Goal: Task Accomplishment & Management: Complete application form

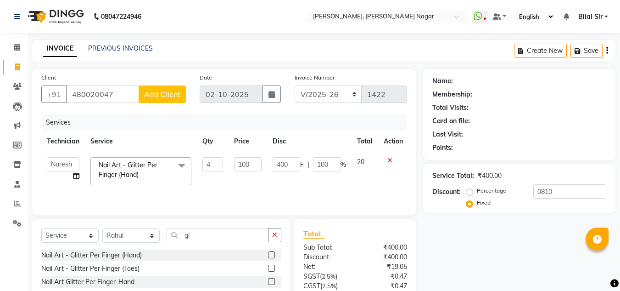
select select "7686"
select select "92046"
select select "service"
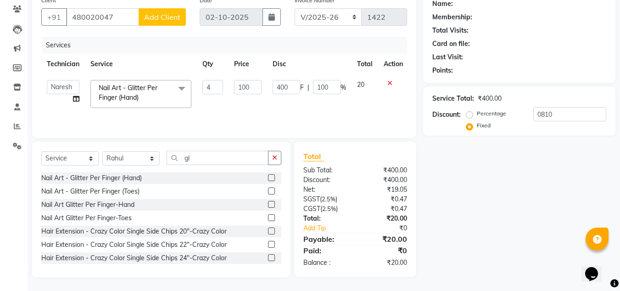
click at [389, 81] on icon at bounding box center [390, 83] width 5 height 6
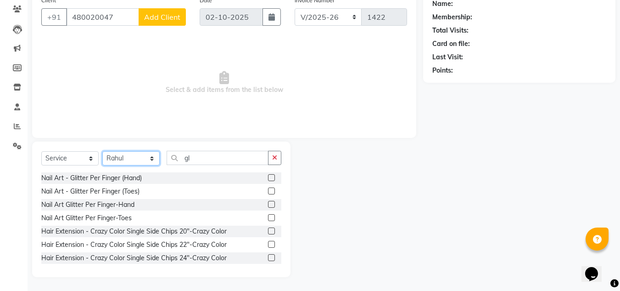
click at [141, 163] on select "Select Technician [PERSON_NAME] [PERSON_NAME] [PERSON_NAME] Manager [PERSON_NAM…" at bounding box center [130, 158] width 57 height 14
click at [102, 151] on select "Select Technician [PERSON_NAME] [PERSON_NAME] [PERSON_NAME] Manager [PERSON_NAM…" at bounding box center [130, 158] width 57 height 14
click at [133, 158] on select "Select Technician [PERSON_NAME] [PERSON_NAME] [PERSON_NAME] Manager [PERSON_NAM…" at bounding box center [130, 158] width 57 height 14
select select "92046"
click at [102, 151] on select "Select Technician [PERSON_NAME] [PERSON_NAME] [PERSON_NAME] Manager [PERSON_NAM…" at bounding box center [130, 158] width 57 height 14
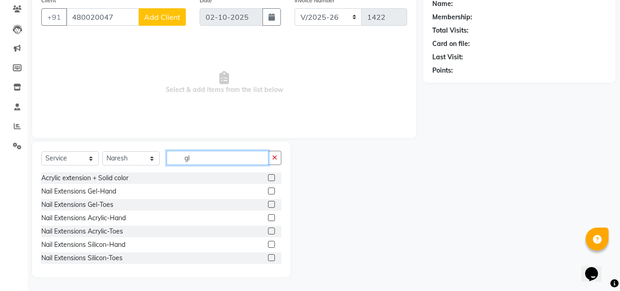
click at [226, 151] on input "gl" at bounding box center [218, 158] width 102 height 14
click at [215, 153] on input "gl" at bounding box center [218, 158] width 102 height 14
type input "g"
type input "xt"
click at [109, 215] on div "Nail Extensions Acrylic-Hand" at bounding box center [83, 218] width 84 height 10
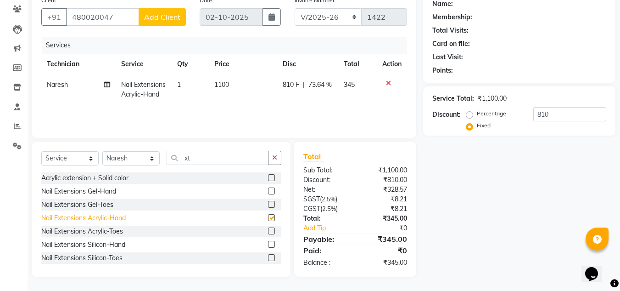
checkbox input "false"
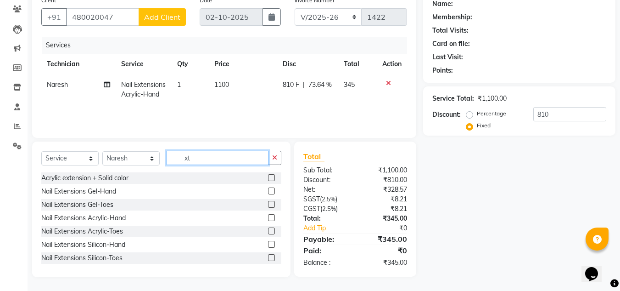
click at [208, 160] on input "xt" at bounding box center [218, 158] width 102 height 14
type input "x"
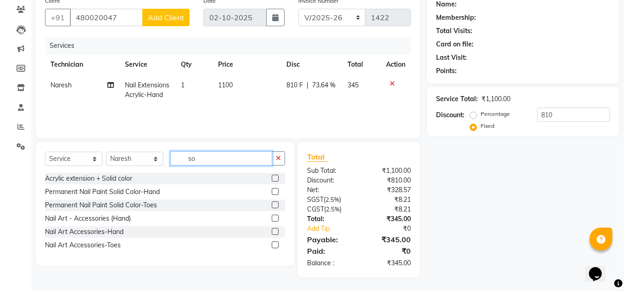
scroll to position [77, 0]
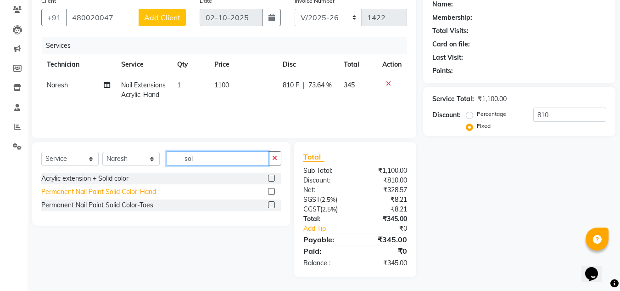
type input "sol"
click at [125, 192] on div "Permanent Nail Paint Solid Color-Hand" at bounding box center [98, 192] width 115 height 10
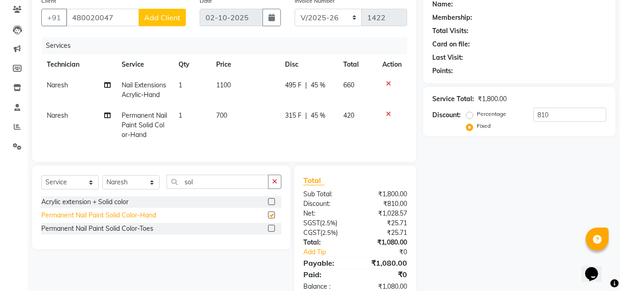
checkbox input "false"
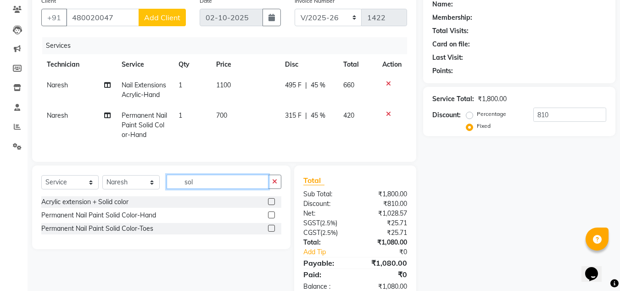
click at [221, 185] on input "sol" at bounding box center [218, 182] width 102 height 14
type input "s"
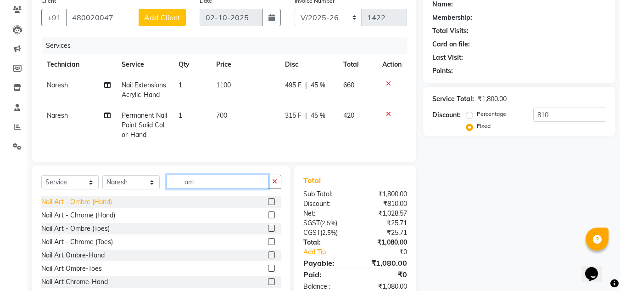
type input "om"
click at [88, 207] on div "Nail Art - Ombre (Hand)" at bounding box center [76, 202] width 71 height 10
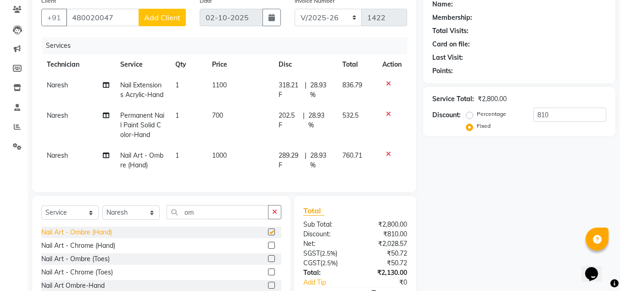
checkbox input "false"
click at [217, 88] on span "1100" at bounding box center [219, 85] width 15 height 8
select select "92046"
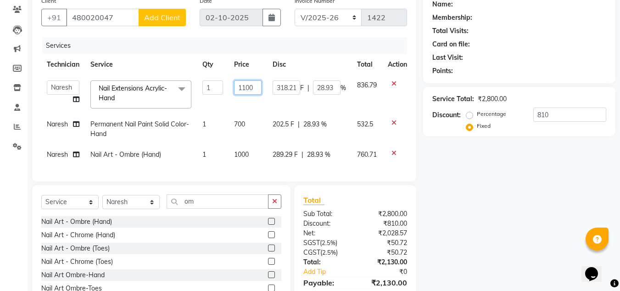
click at [246, 86] on input "1100" at bounding box center [248, 87] width 28 height 14
type input "1000"
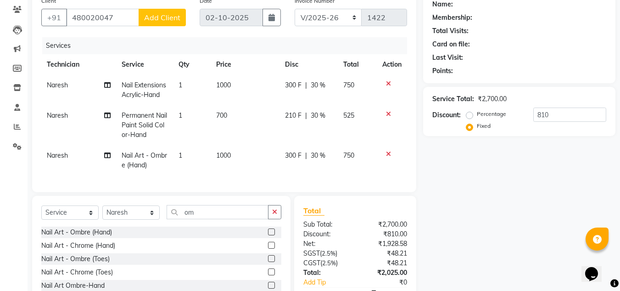
click at [256, 132] on td "700" at bounding box center [245, 125] width 69 height 40
select select "92046"
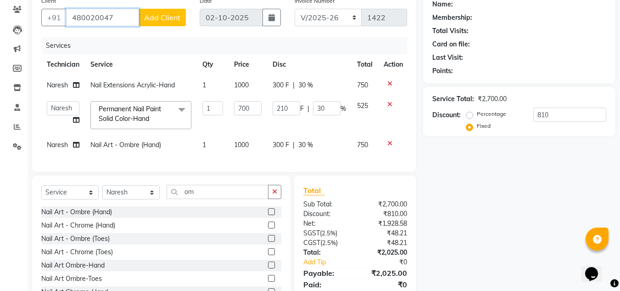
click at [122, 18] on input "480020047" at bounding box center [102, 17] width 73 height 17
type input "48002004"
radio input "true"
type input "0"
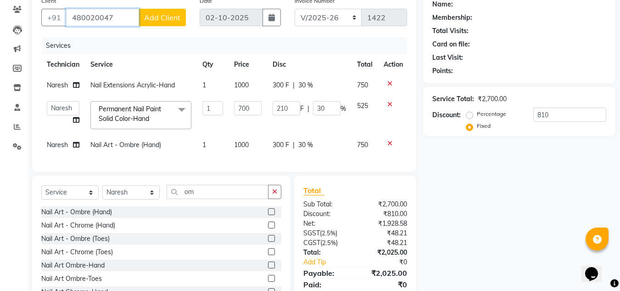
type input "0"
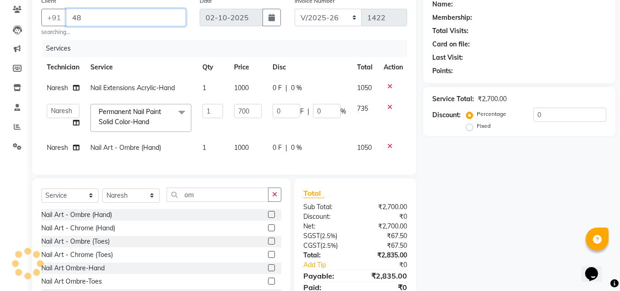
type input "4"
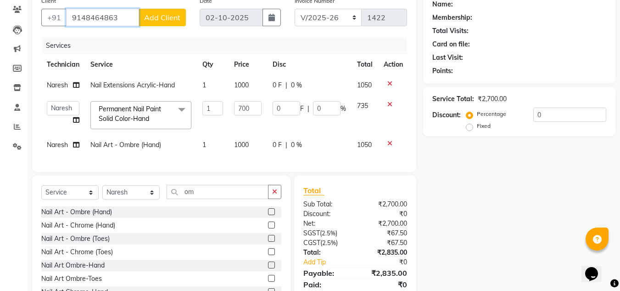
type input "9148464863"
click at [180, 21] on button "Add Client" at bounding box center [162, 17] width 47 height 17
select select "21"
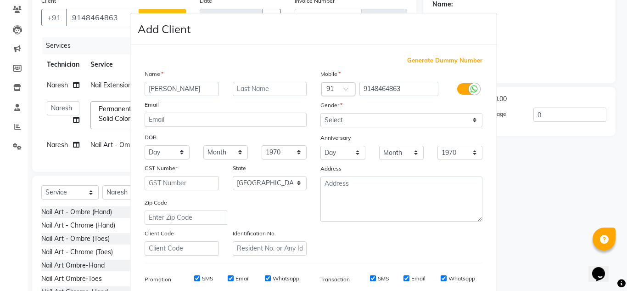
type input "[PERSON_NAME]"
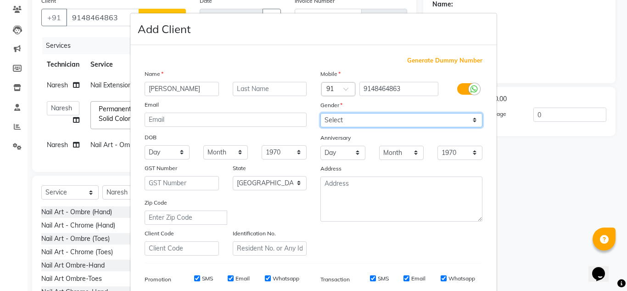
click at [355, 120] on select "Select [DEMOGRAPHIC_DATA] [DEMOGRAPHIC_DATA] Other Prefer Not To Say" at bounding box center [402, 120] width 162 height 14
select select "[DEMOGRAPHIC_DATA]"
click at [321, 113] on select "Select [DEMOGRAPHIC_DATA] [DEMOGRAPHIC_DATA] Other Prefer Not To Say" at bounding box center [402, 120] width 162 height 14
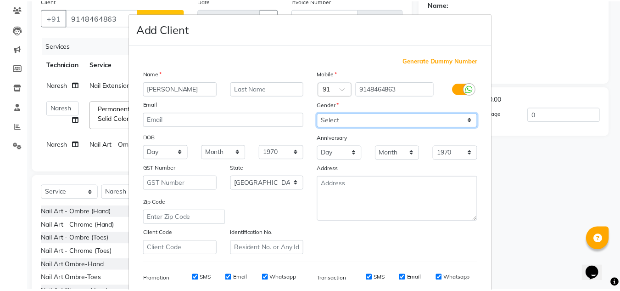
scroll to position [133, 0]
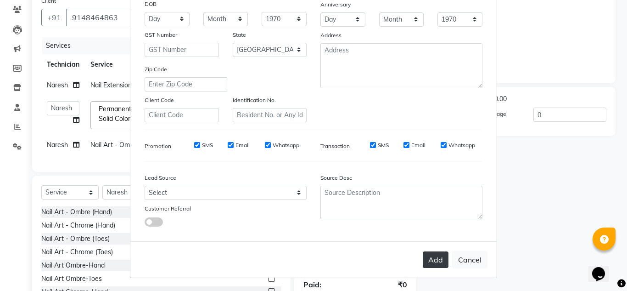
click at [426, 259] on button "Add" at bounding box center [436, 259] width 26 height 17
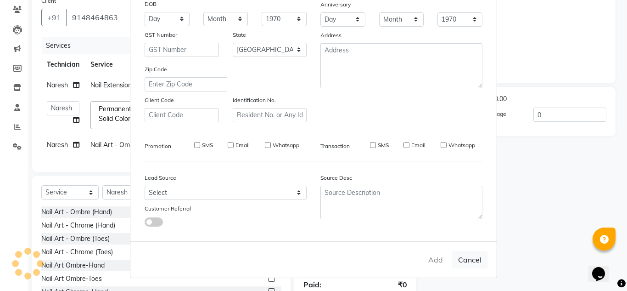
select select
select select "null"
select select
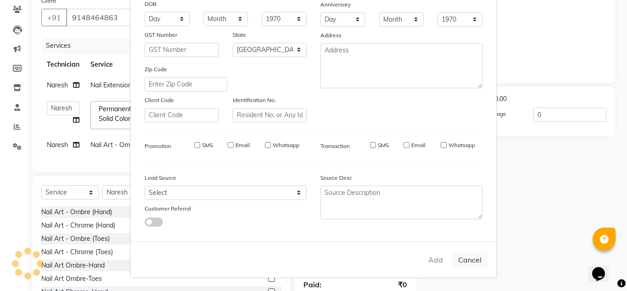
select select
checkbox input "false"
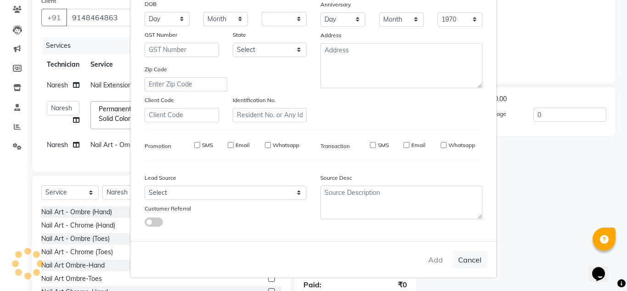
checkbox input "false"
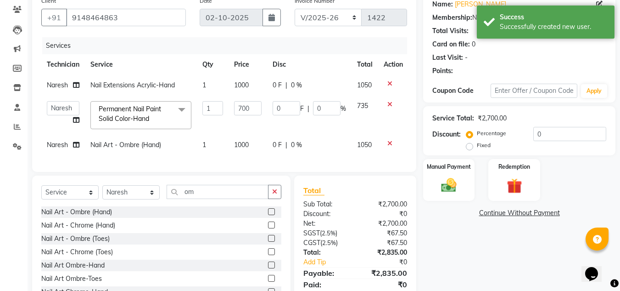
scroll to position [118, 0]
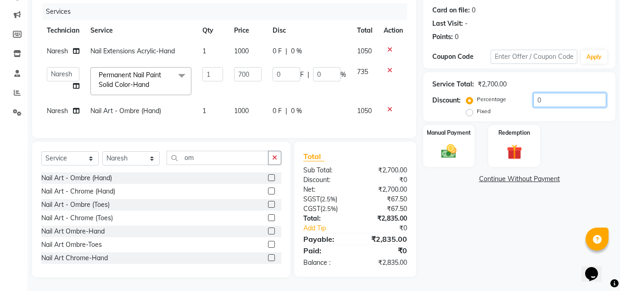
click at [553, 95] on input "0" at bounding box center [570, 100] width 73 height 14
type input "03"
type input "21"
type input "3"
type input "033"
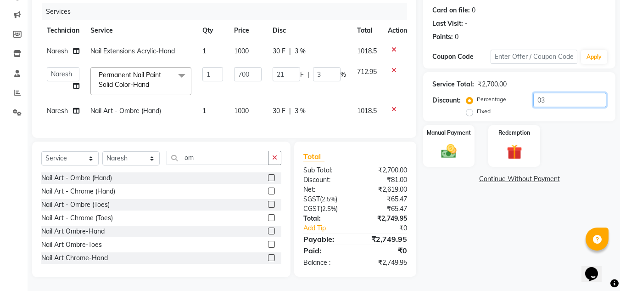
type input "231"
type input "33"
type input "100"
type input "700"
type input "100"
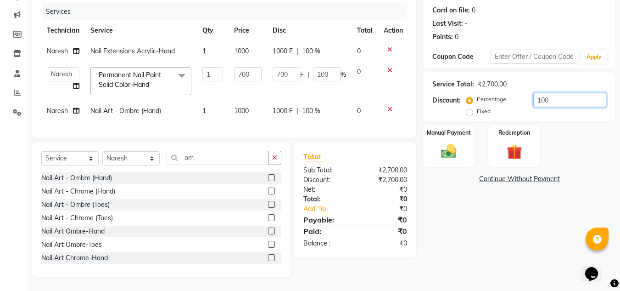
type input "100"
click at [477, 107] on label "Fixed" at bounding box center [484, 111] width 14 height 8
click at [470, 108] on input "Fixed" at bounding box center [471, 111] width 6 height 6
radio input "true"
type input "25.93"
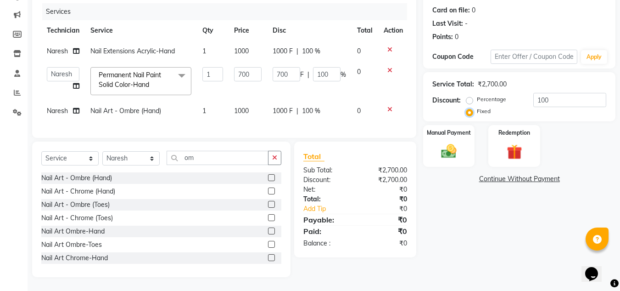
type input "3.7"
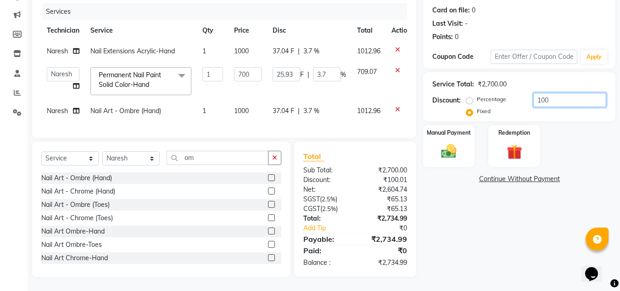
click at [562, 93] on input "100" at bounding box center [570, 100] width 73 height 14
type input "10"
type input "2.59"
type input "0.37"
type input "1"
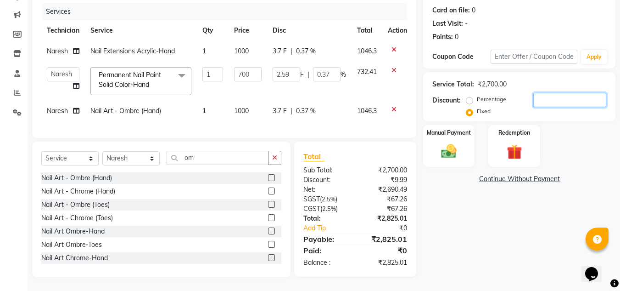
type input "0"
type input "3"
type input "0.78"
type input "0.11"
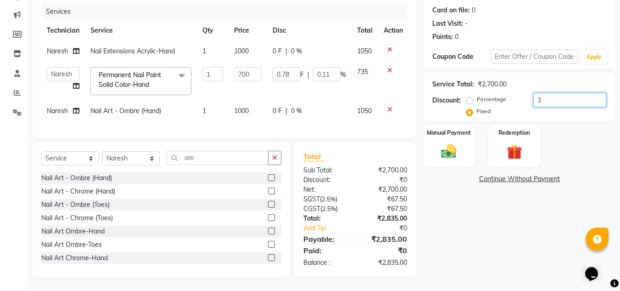
type input "33"
type input "8.56"
type input "1.22"
type input "335"
type input "86.85"
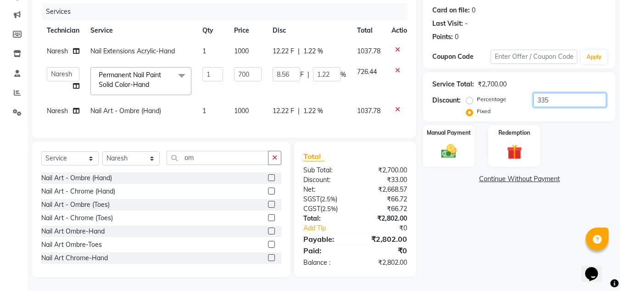
type input "12.41"
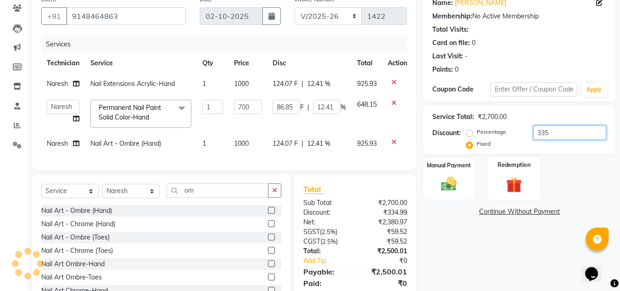
scroll to position [77, 0]
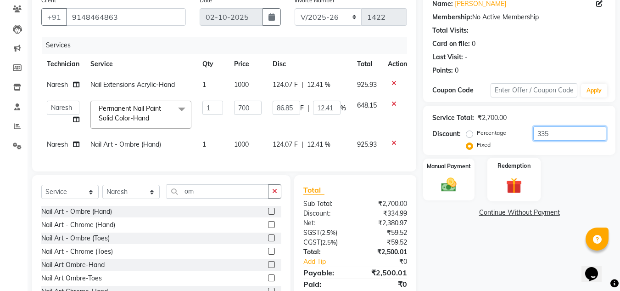
type input "335"
